Goal: Task Accomplishment & Management: Manage account settings

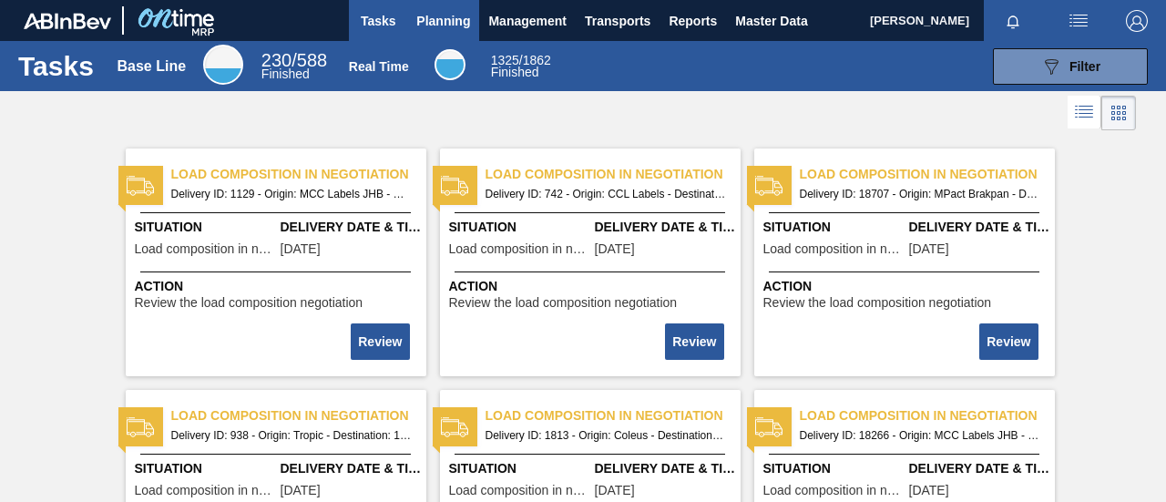
click at [456, 30] on span "Planning" at bounding box center [443, 21] width 54 height 22
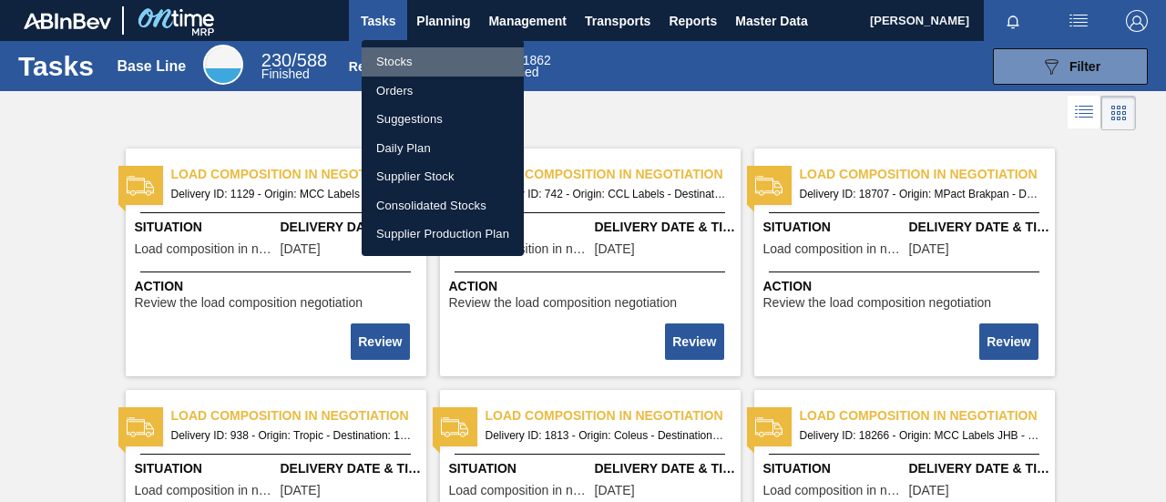
click at [428, 60] on li "Stocks" at bounding box center [443, 61] width 162 height 29
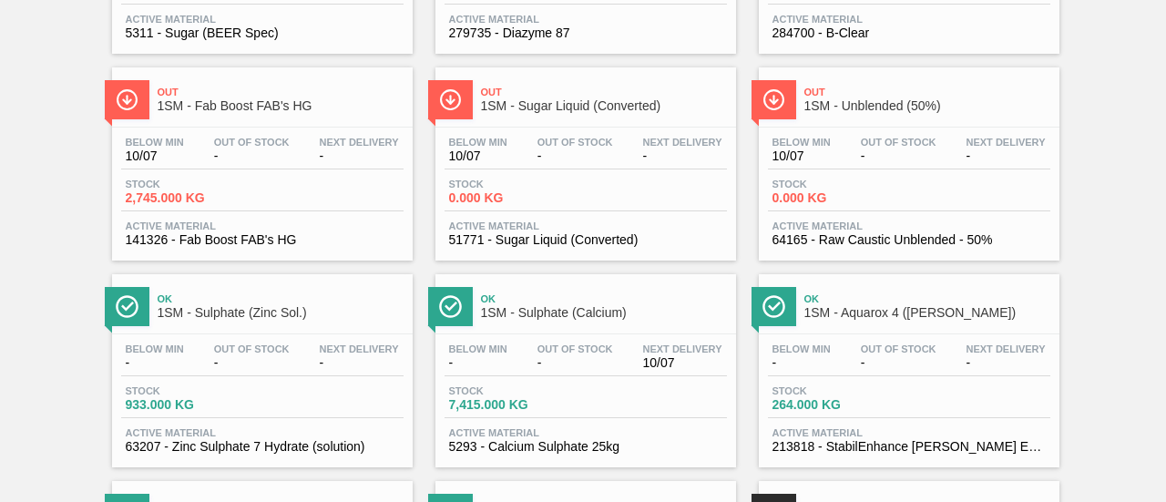
scroll to position [729, 0]
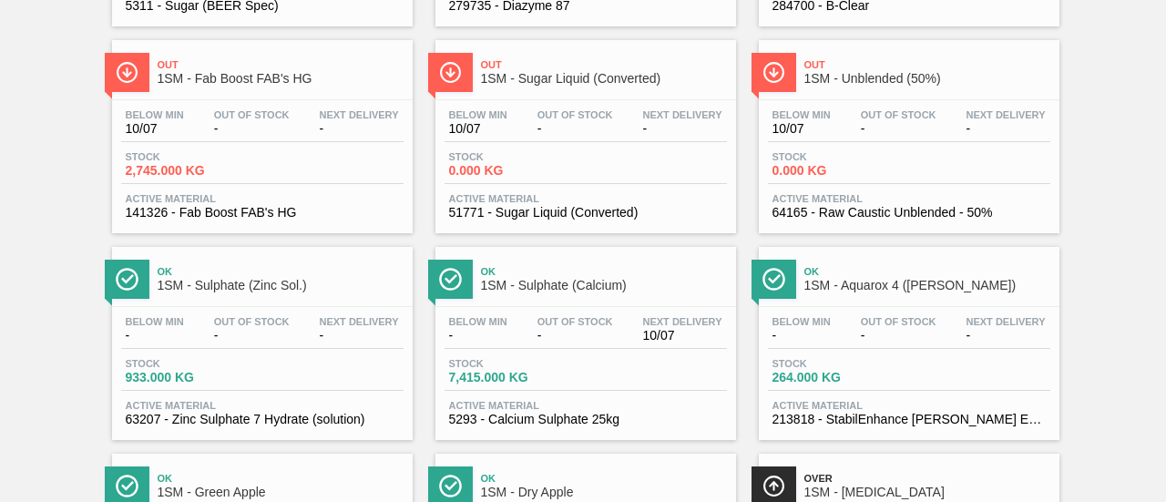
click at [559, 390] on div "Stock 7,415.000 KG" at bounding box center [585, 374] width 282 height 33
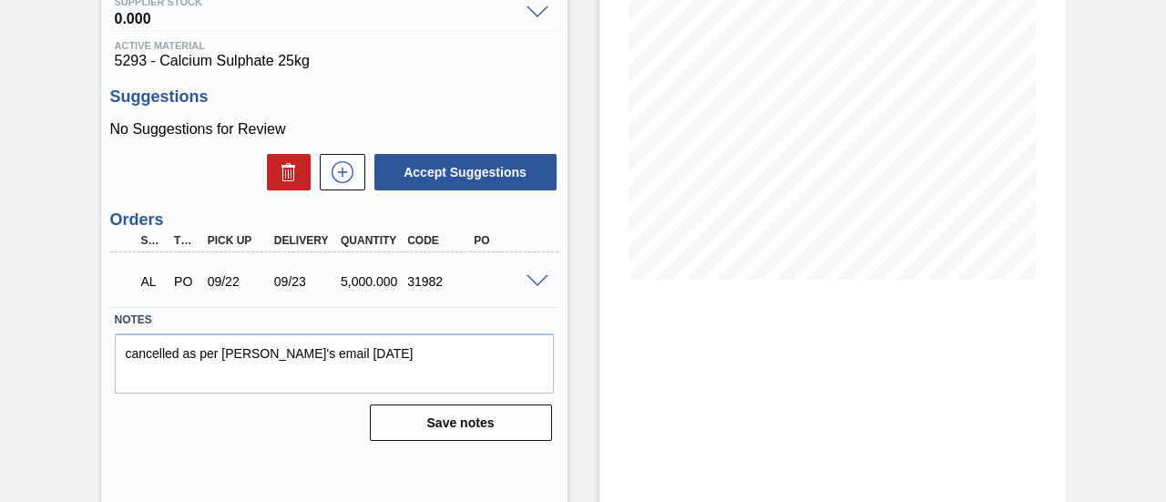
scroll to position [273, 0]
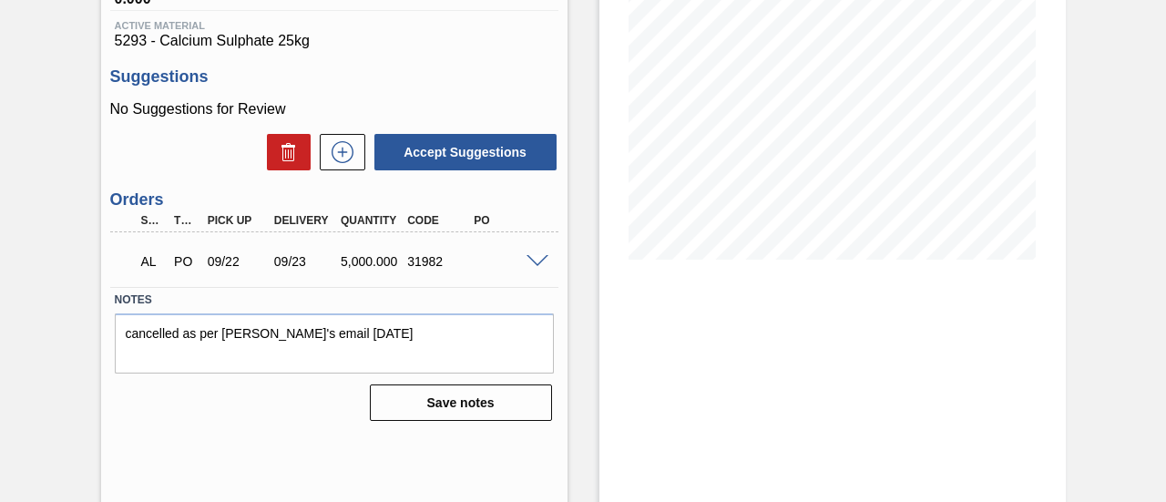
click at [535, 256] on span at bounding box center [537, 262] width 22 height 14
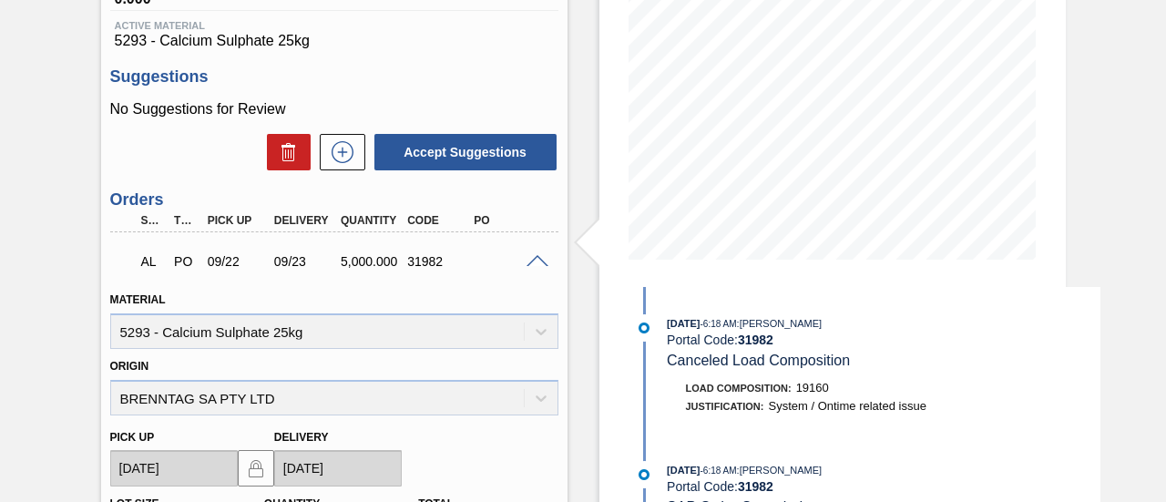
scroll to position [650, 0]
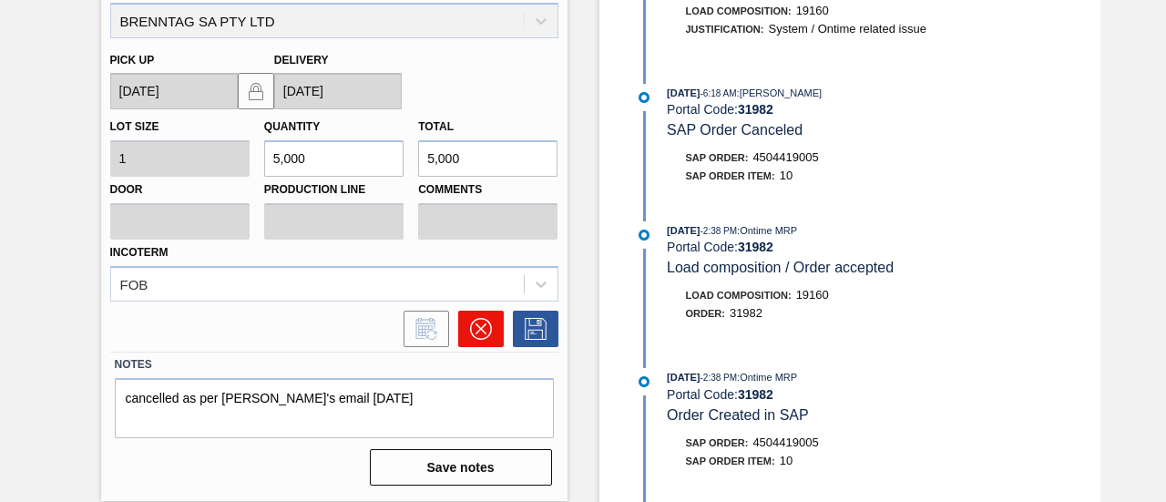
click at [485, 331] on icon at bounding box center [481, 329] width 22 height 22
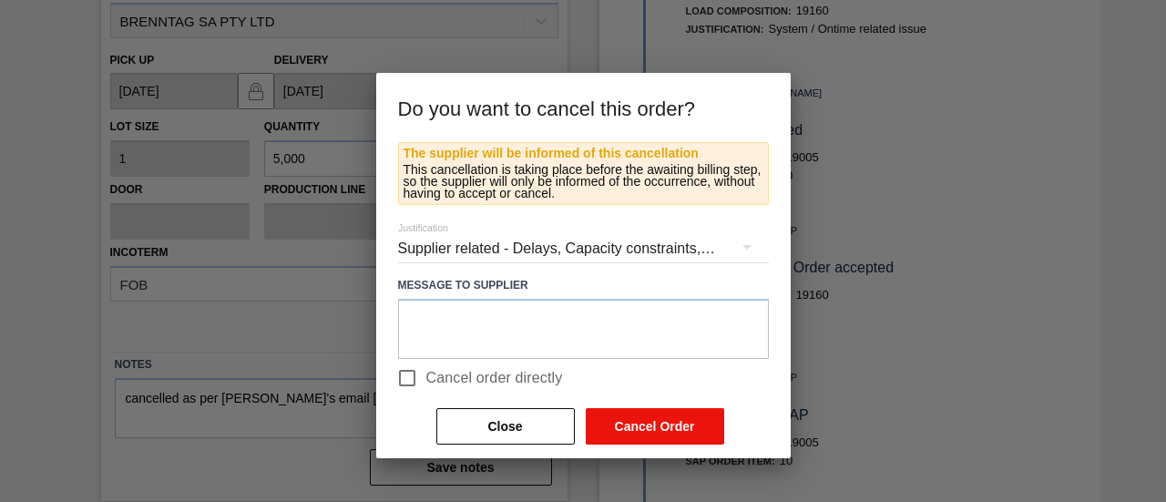
click at [616, 420] on button "Cancel Order" at bounding box center [655, 426] width 138 height 36
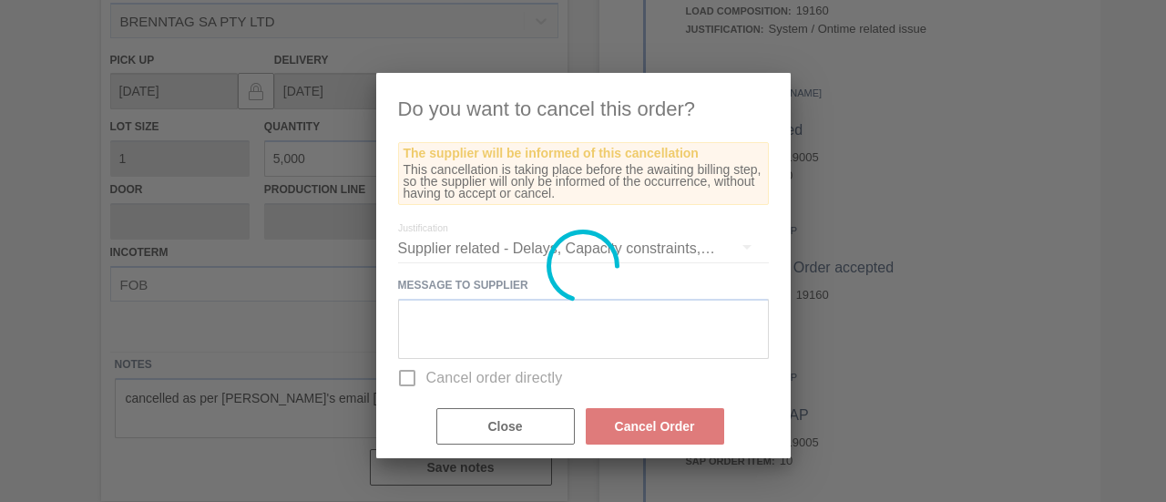
scroll to position [281, 0]
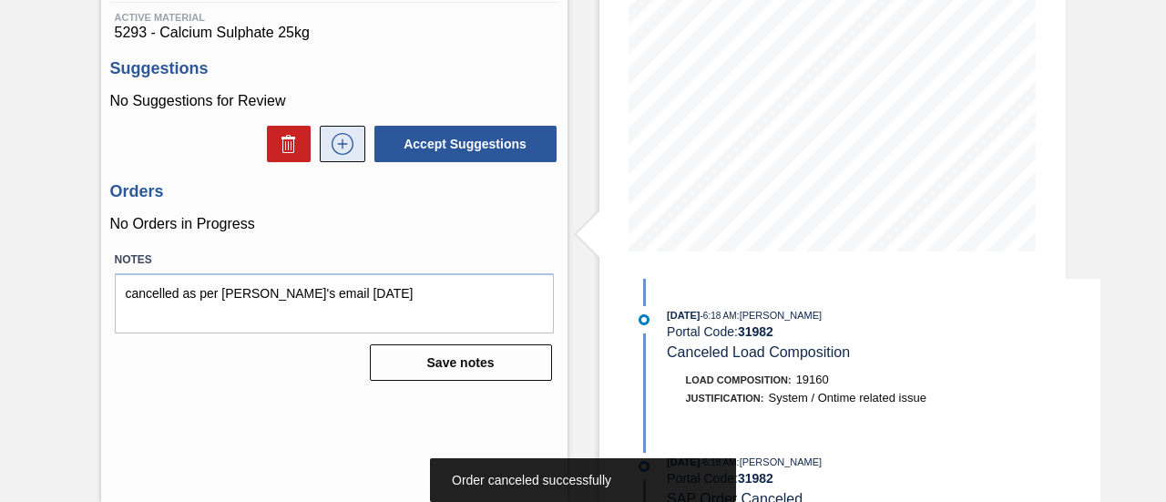
click at [353, 152] on icon at bounding box center [342, 144] width 29 height 22
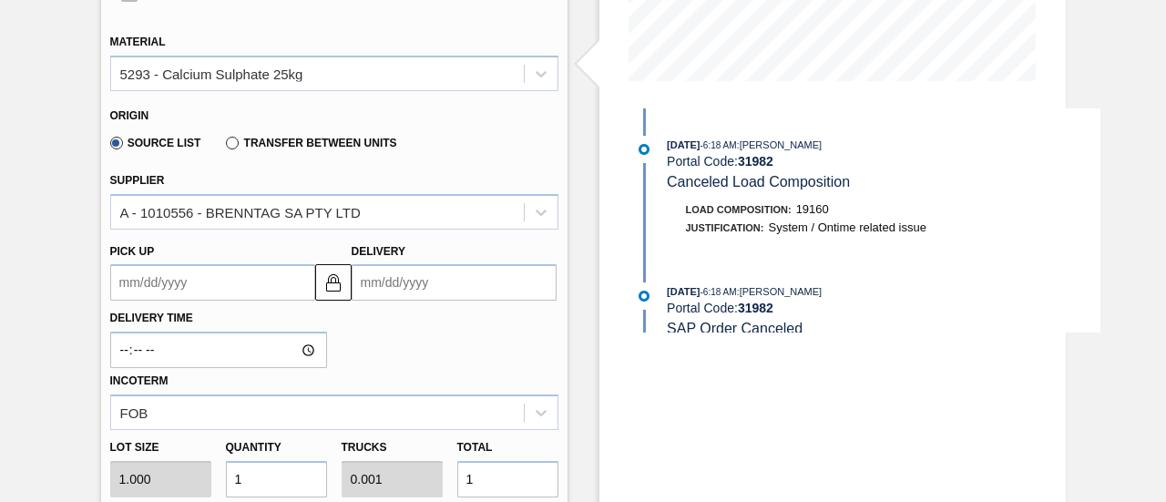
scroll to position [546, 0]
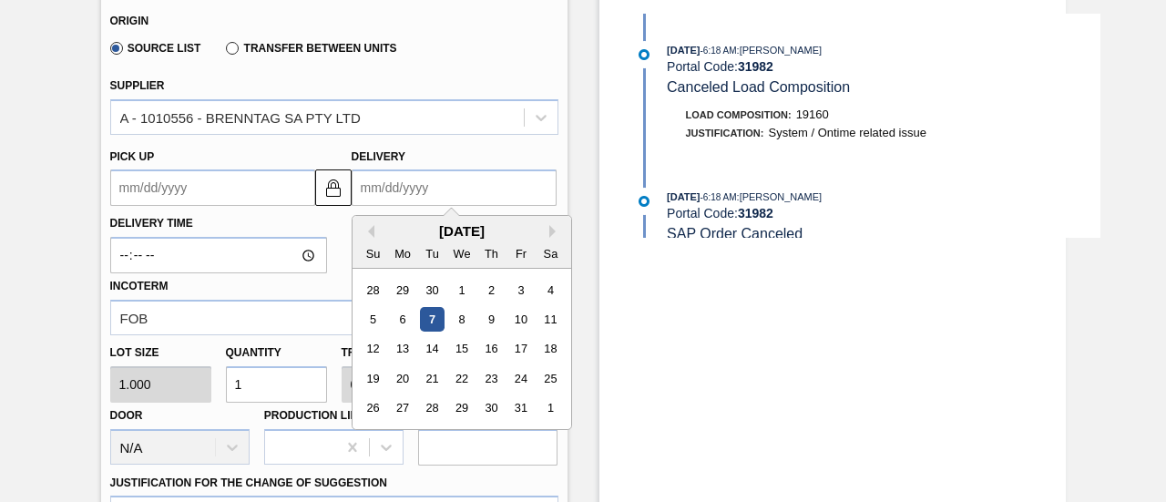
click at [398, 199] on input "Delivery" at bounding box center [454, 187] width 205 height 36
click at [495, 314] on div "9" at bounding box center [490, 319] width 25 height 25
type up3262243077 "[DATE]"
type input "[DATE]"
click at [439, 194] on input "[DATE]" at bounding box center [454, 187] width 205 height 36
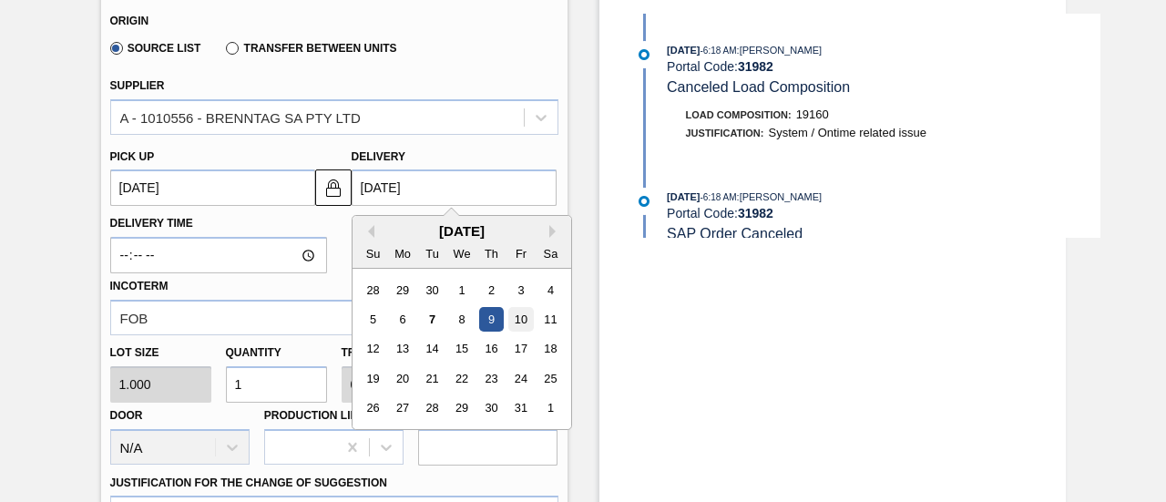
click at [510, 326] on div "10" at bounding box center [520, 319] width 25 height 25
type up3262243077 "[DATE]"
type input "[DATE]"
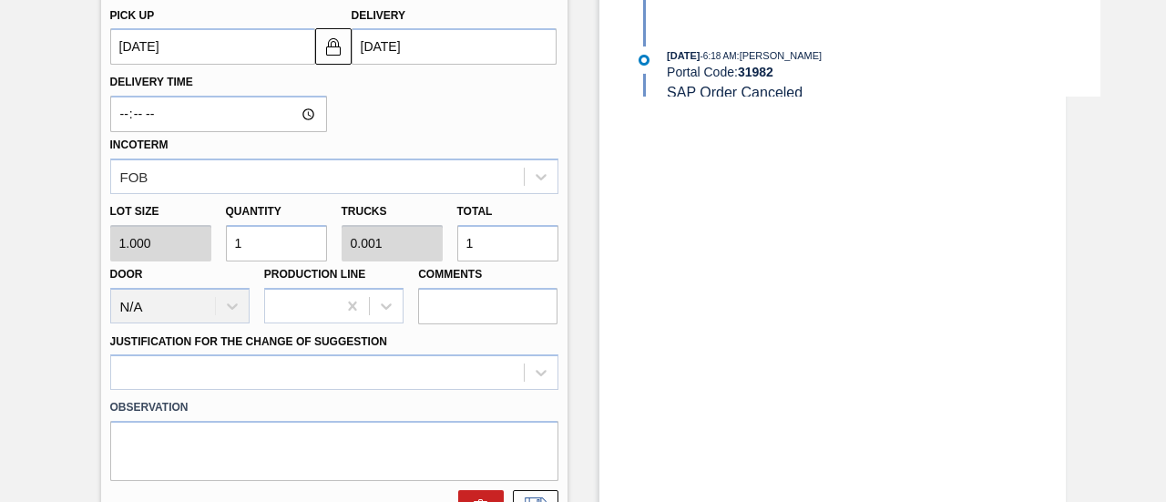
scroll to position [729, 0]
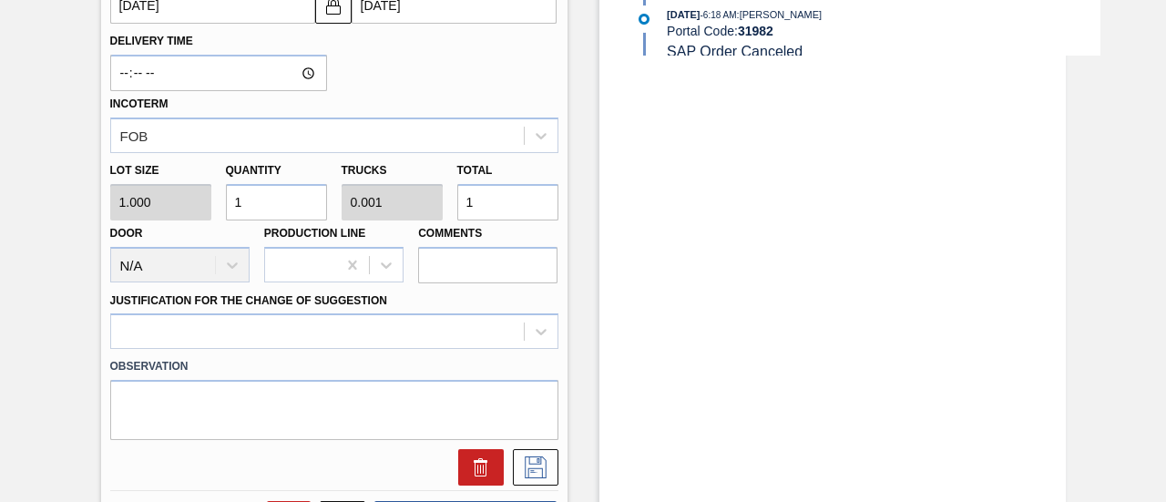
click at [429, 205] on div "Lot size 1.000 Quantity 1 Trucks 0.001 Total 1 Door N/A Production Line Comments" at bounding box center [334, 218] width 463 height 130
type input "5"
type input "0.005"
type input "5"
type input "50"
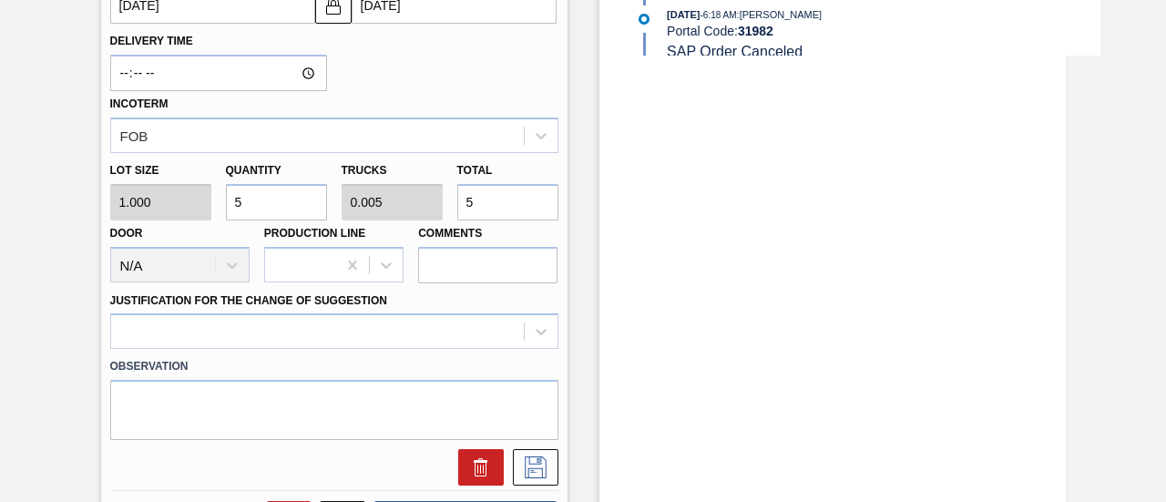
type input "0.05"
type input "50"
type input "500"
type input "0.5"
type input "500"
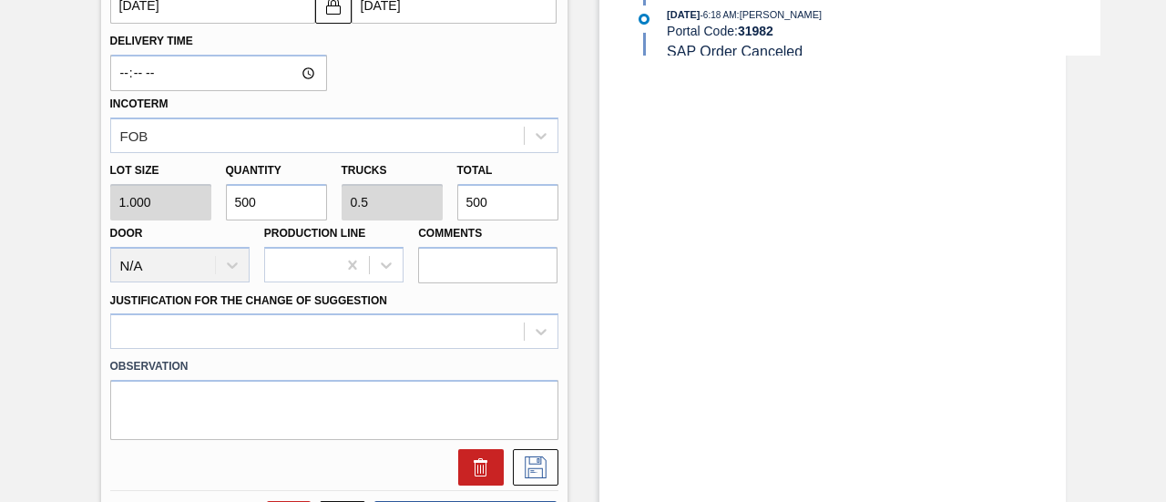
type input "5,000"
type input "5"
type input "5,000"
click at [461, 323] on div at bounding box center [334, 331] width 448 height 36
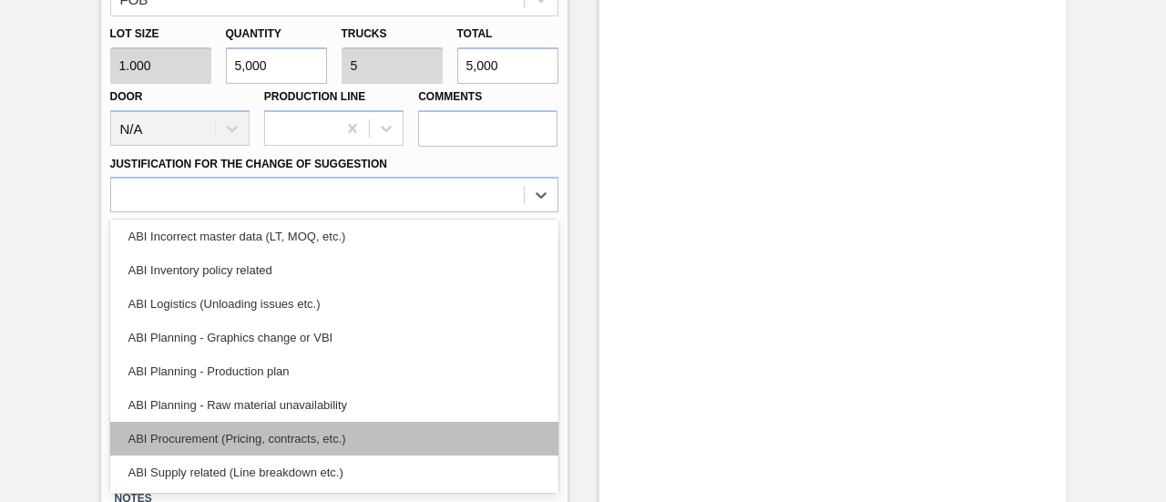
scroll to position [91, 0]
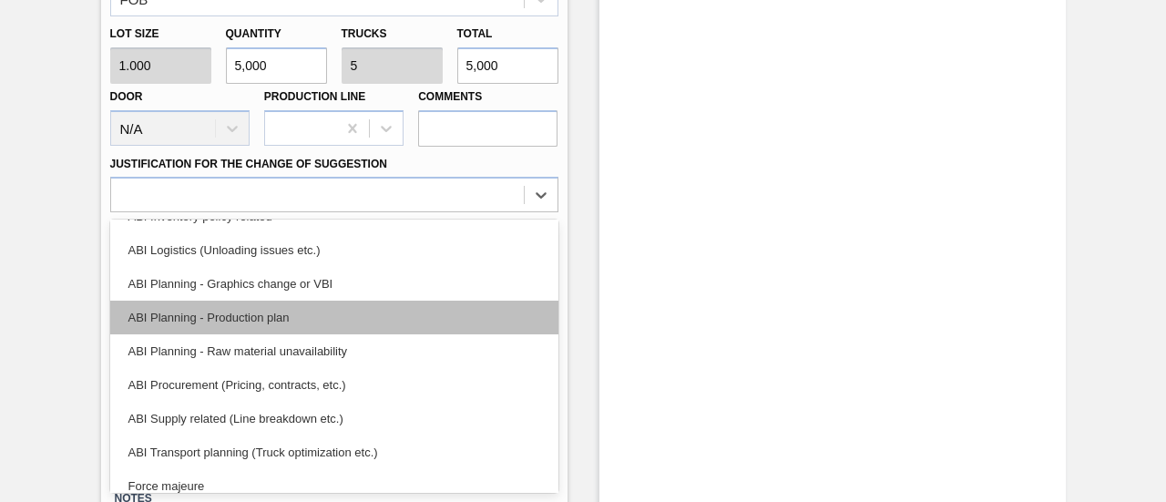
click at [241, 323] on div "ABI Planning - Production plan" at bounding box center [334, 318] width 448 height 34
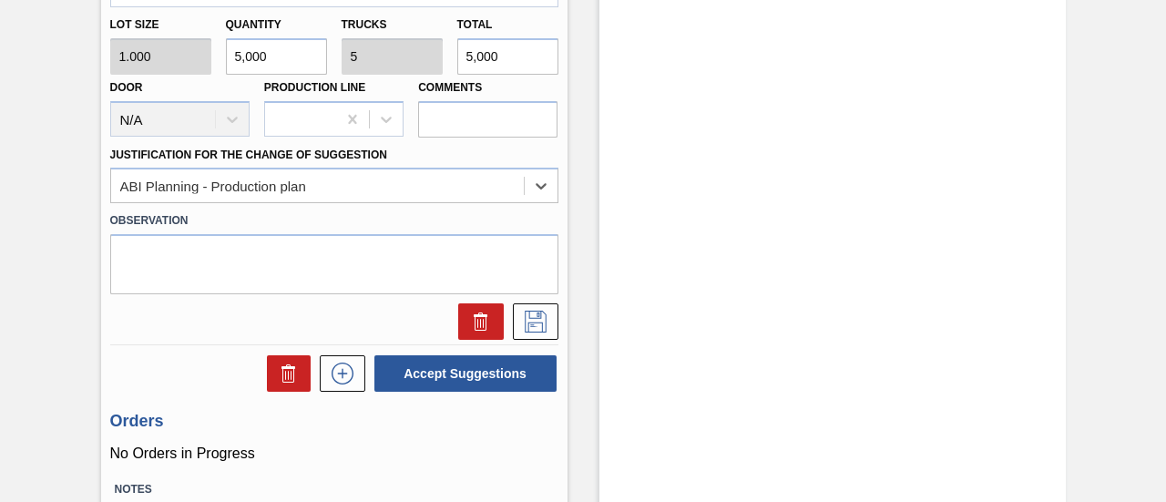
scroll to position [1000, 0]
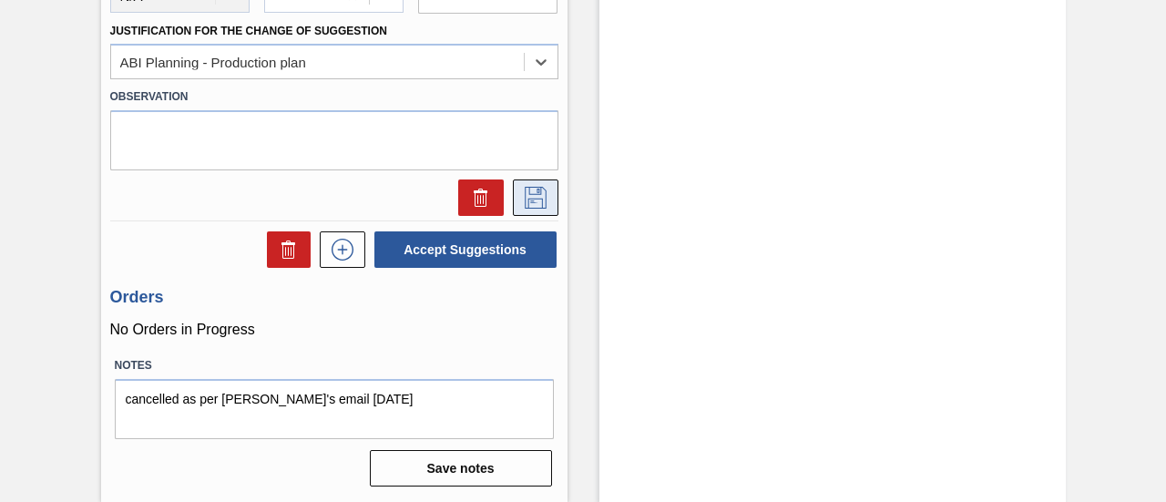
click at [530, 197] on icon at bounding box center [535, 198] width 29 height 22
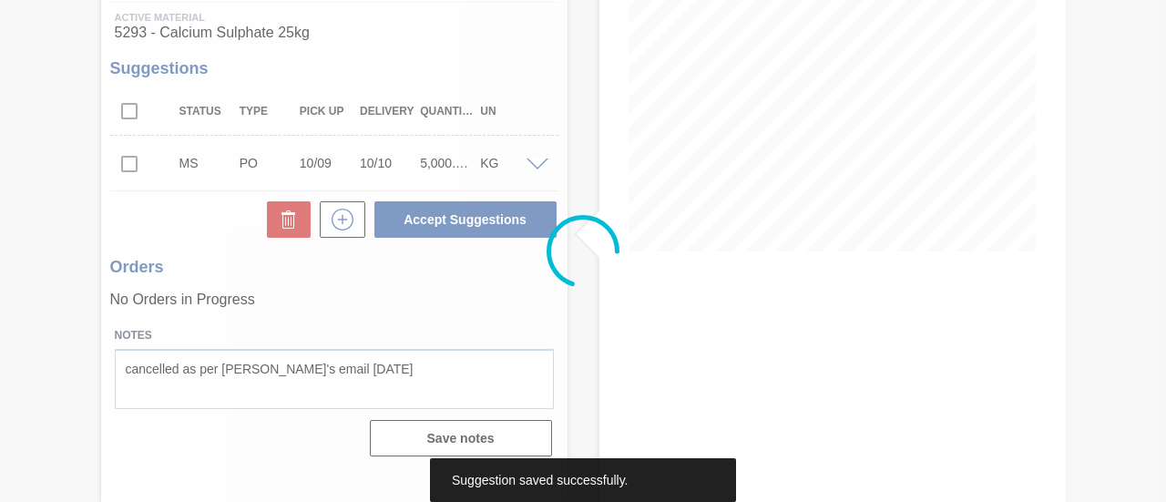
scroll to position [281, 0]
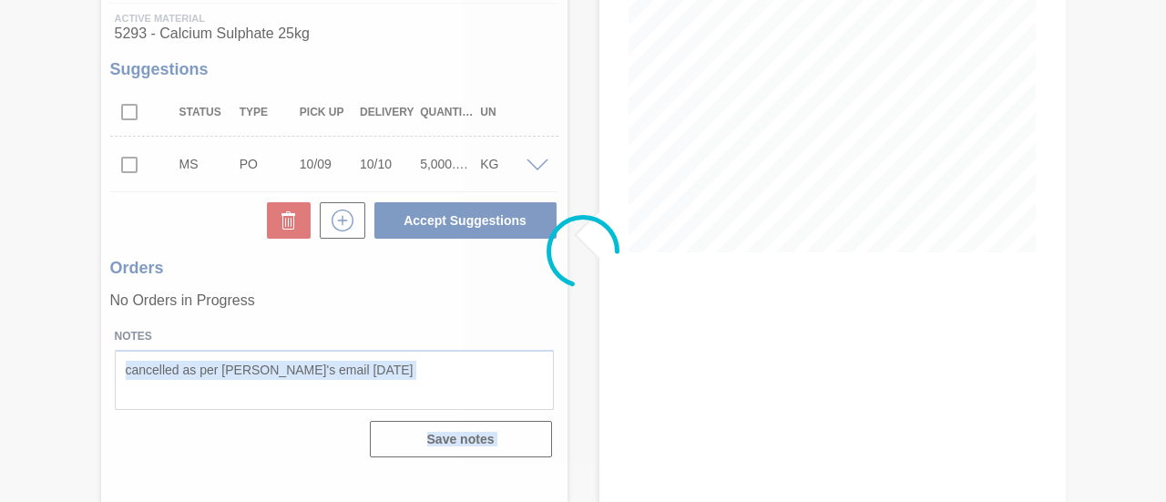
drag, startPoint x: 355, startPoint y: 361, endPoint x: 298, endPoint y: 367, distance: 57.7
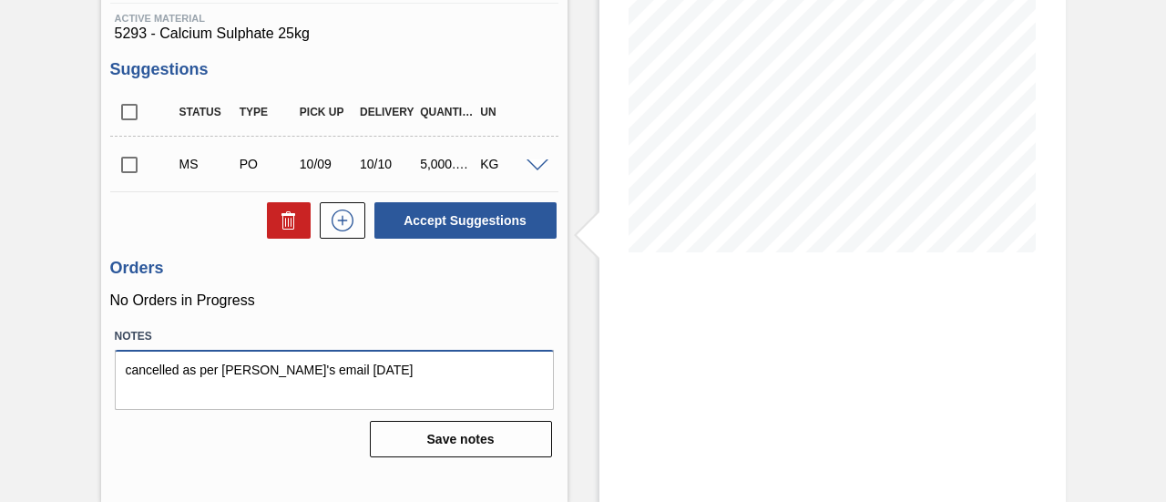
drag, startPoint x: 352, startPoint y: 374, endPoint x: 102, endPoint y: 367, distance: 249.7
click at [102, 367] on div "Unit SAB Ibhayi Brewery MIN S.P. 2,500.000 KG MAX S.P. 15,000.000 KG Next Deliv…" at bounding box center [334, 167] width 466 height 593
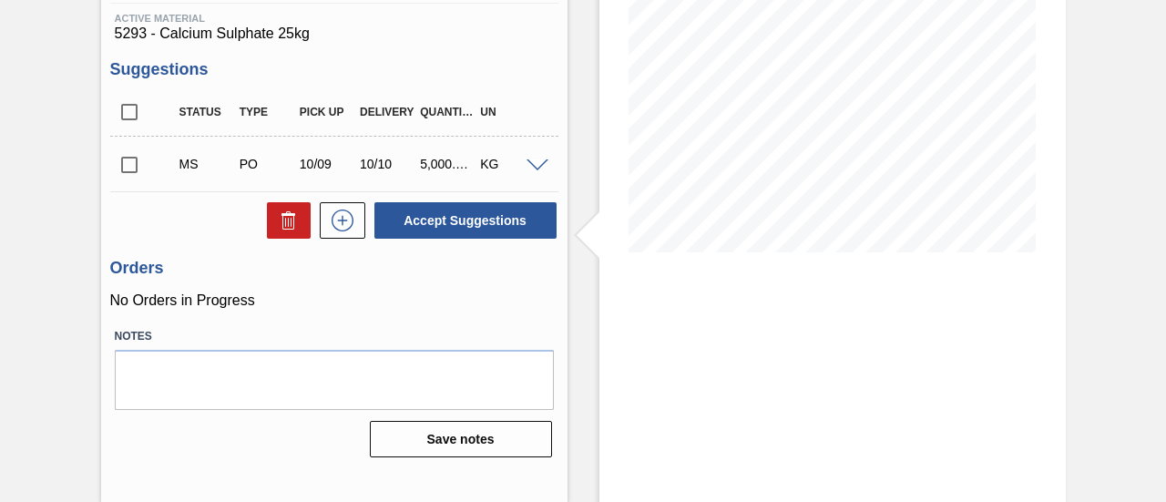
click at [188, 299] on p "No Orders in Progress" at bounding box center [334, 300] width 448 height 16
click at [454, 445] on button "Save notes" at bounding box center [461, 439] width 182 height 36
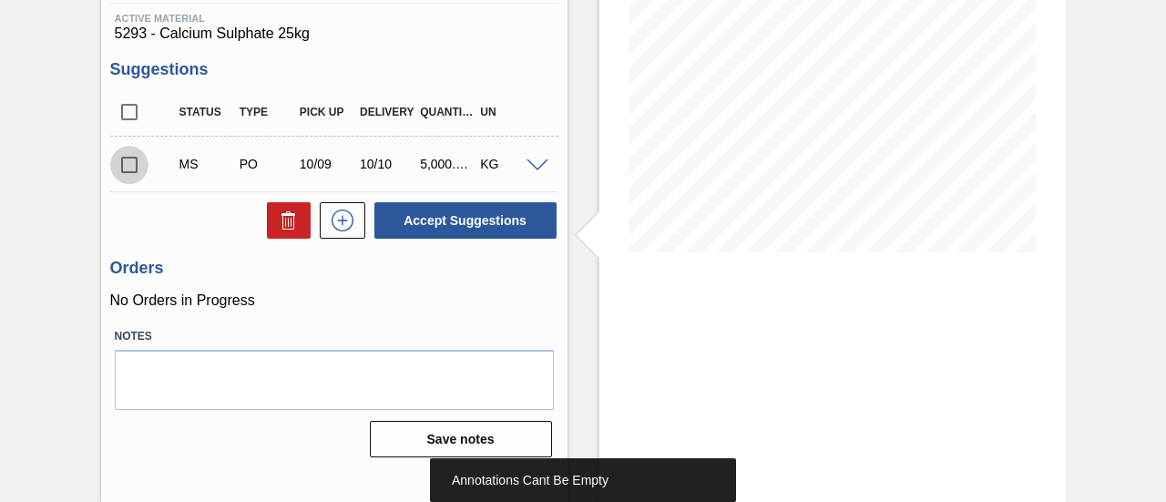
click at [136, 167] on input "checkbox" at bounding box center [129, 165] width 38 height 38
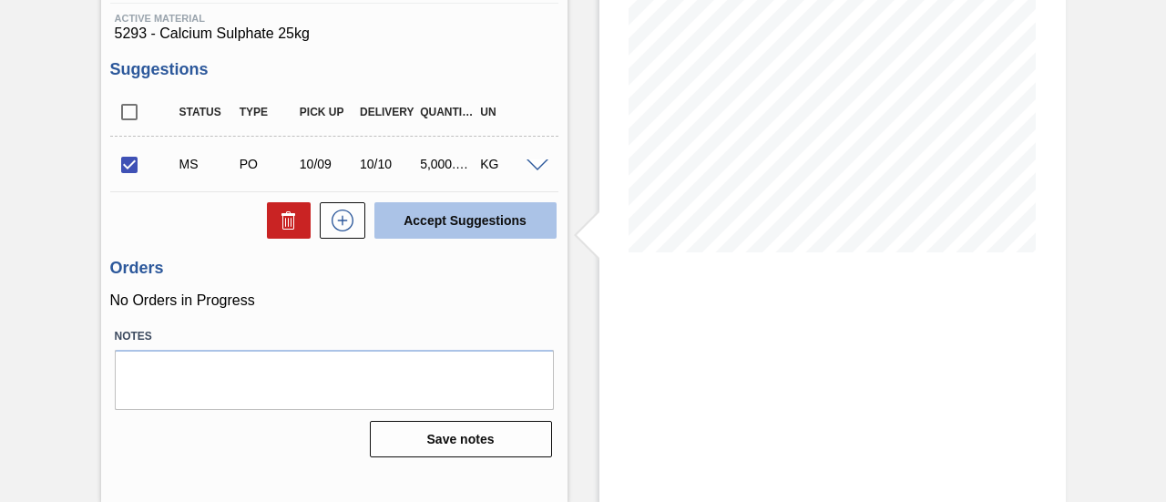
click at [466, 225] on button "Accept Suggestions" at bounding box center [465, 220] width 182 height 36
checkbox input "false"
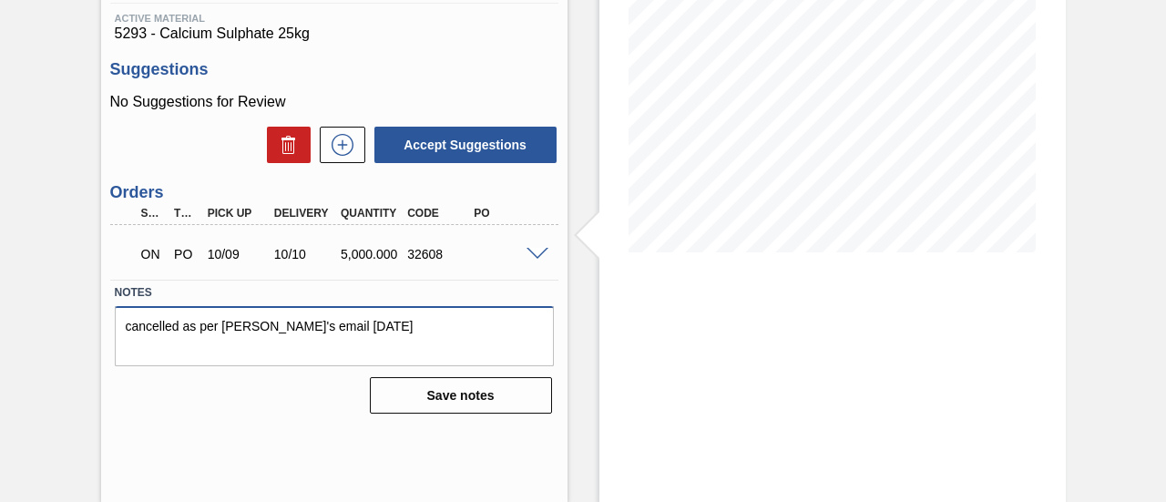
drag, startPoint x: 423, startPoint y: 320, endPoint x: 140, endPoint y: 337, distance: 282.9
click at [140, 337] on textarea "cancelled as per [PERSON_NAME]'s email [DATE]" at bounding box center [334, 336] width 439 height 60
type textarea "c"
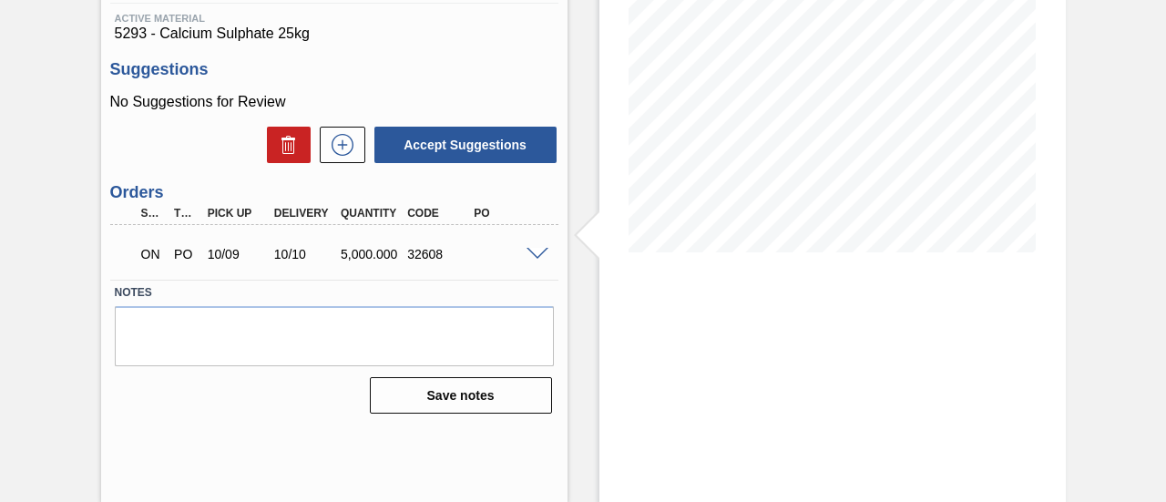
click at [534, 256] on span at bounding box center [537, 255] width 22 height 14
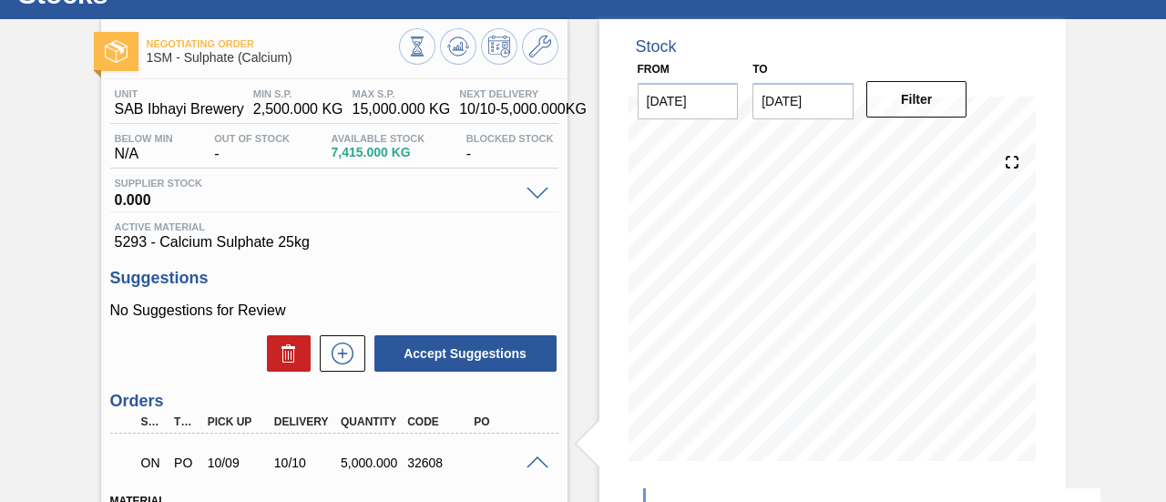
scroll to position [0, 0]
